Goal: Task Accomplishment & Management: Use online tool/utility

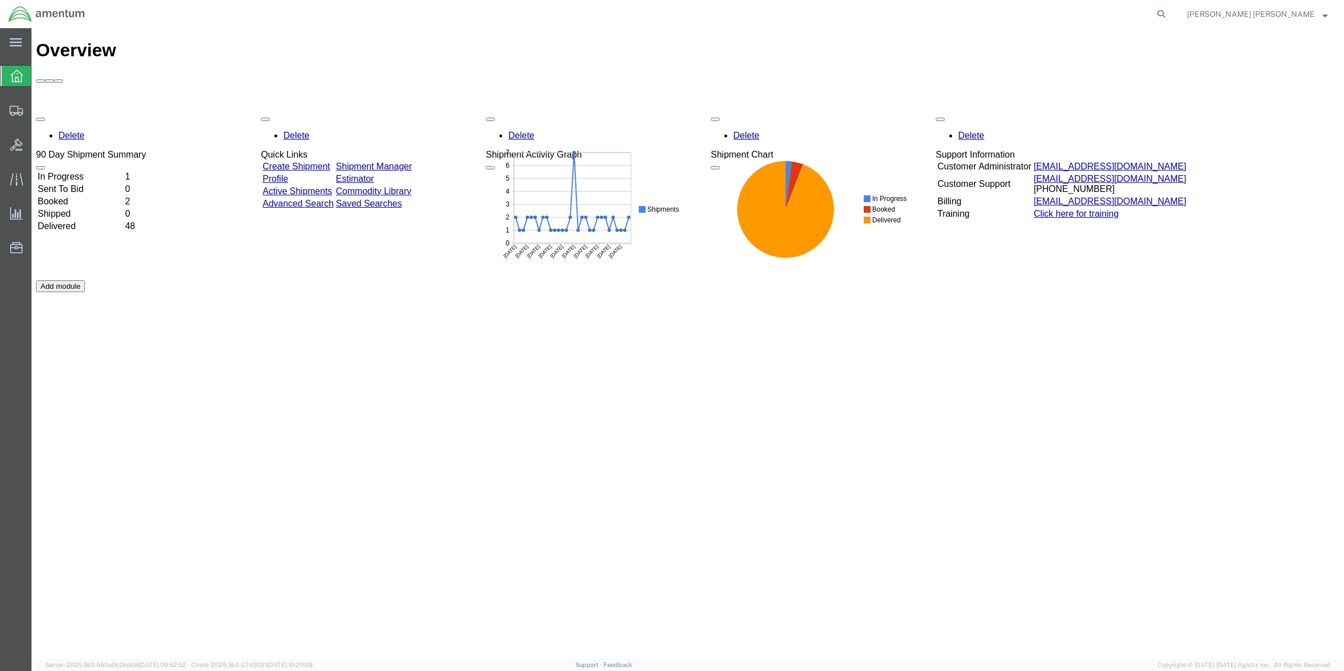
click at [412, 161] on link "Shipment Manager" at bounding box center [374, 166] width 76 height 10
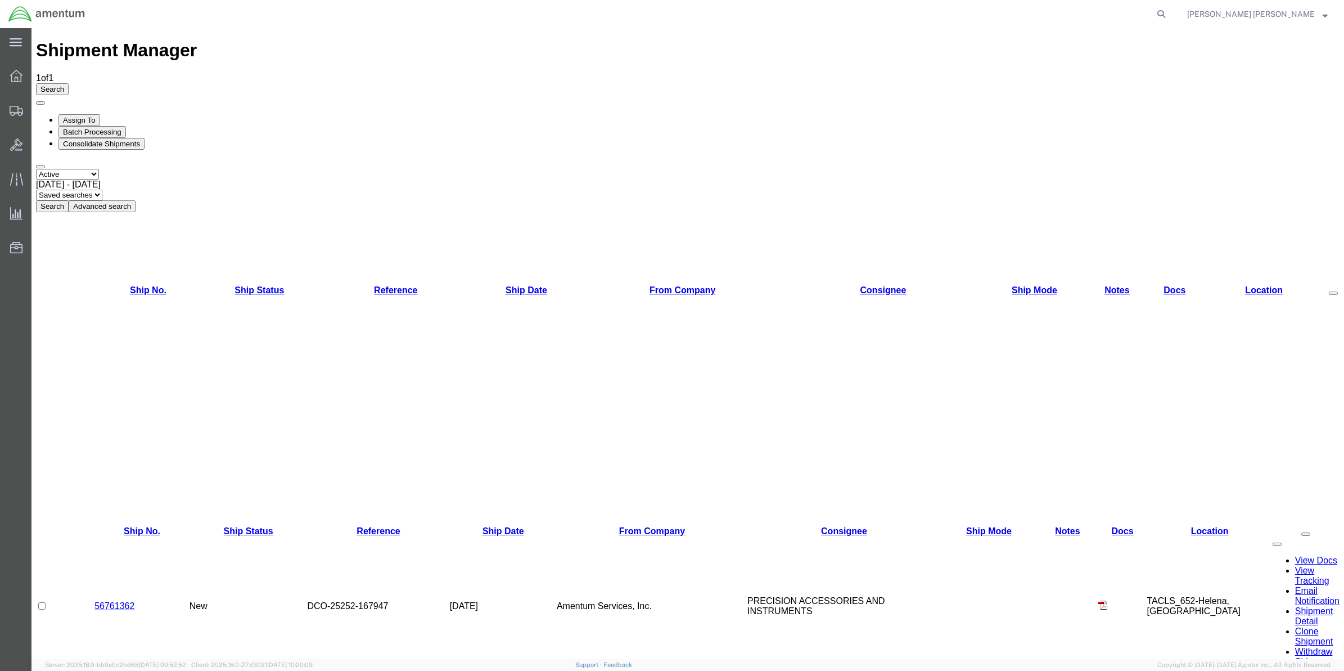
click at [123, 601] on link "56761362" at bounding box center [115, 606] width 40 height 10
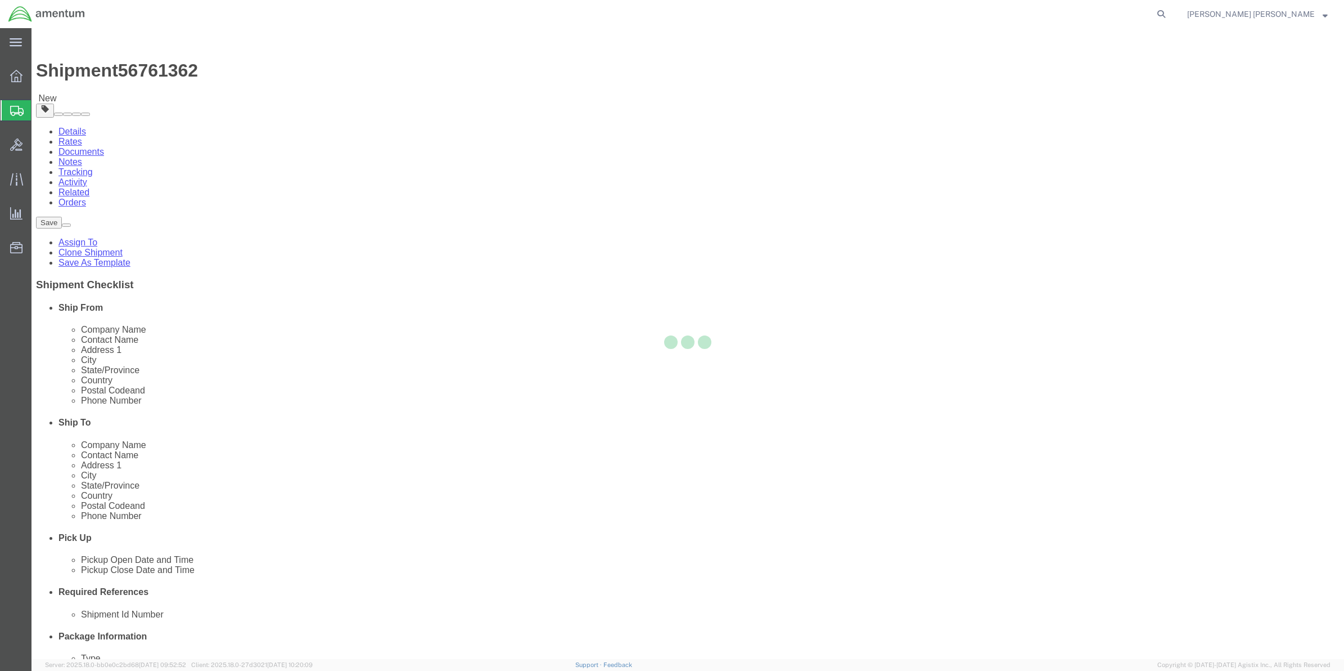
select select "42725"
select select
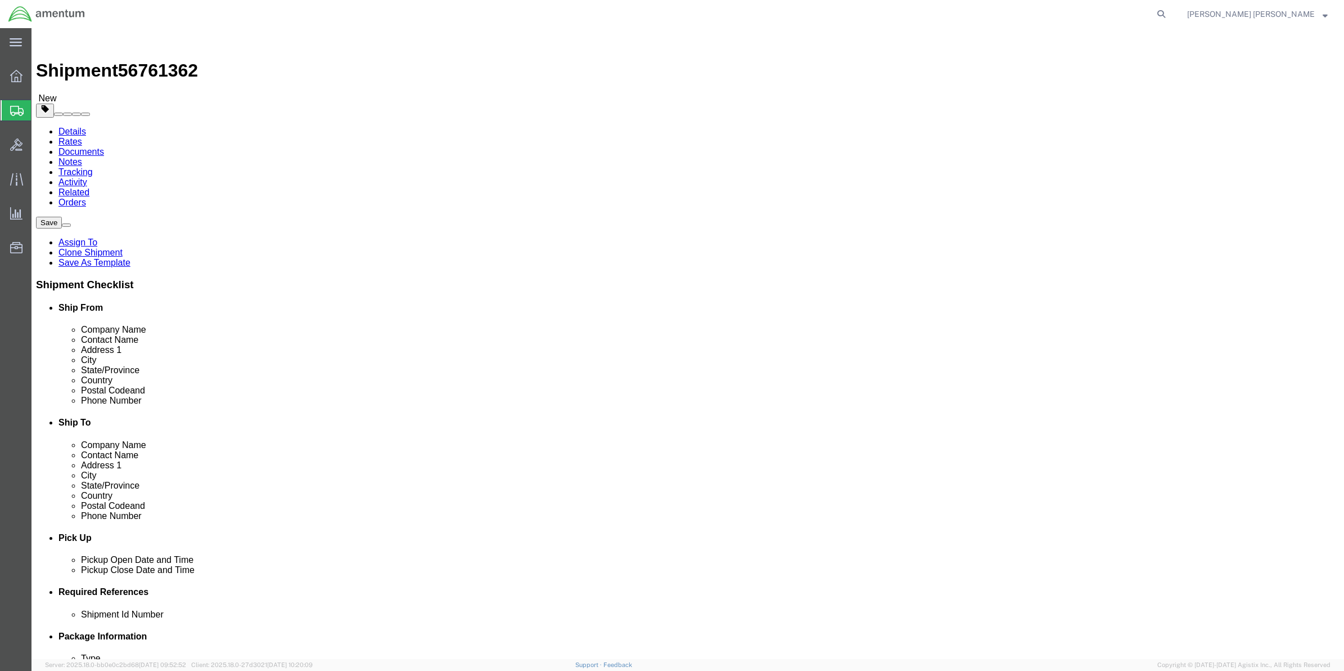
click input "404.767.5800"
click input "404-767.5800"
type input "[PHONE_NUMBER]"
click label
click input "checkbox"
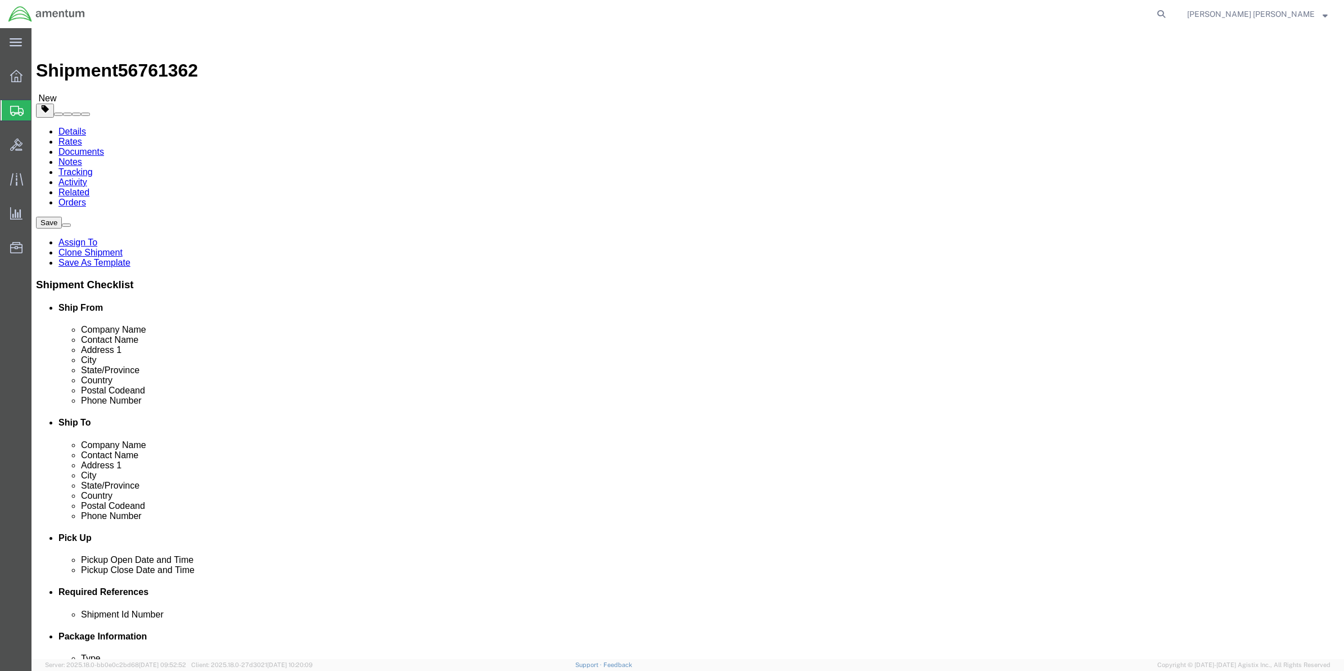
checkbox input "true"
click button "Rate Shipment"
